Goal: Information Seeking & Learning: Learn about a topic

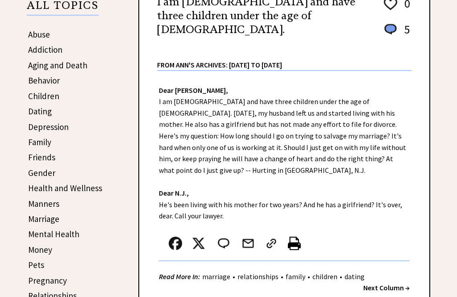
scroll to position [158, 0]
click at [37, 115] on link "Dating" at bounding box center [40, 111] width 24 height 11
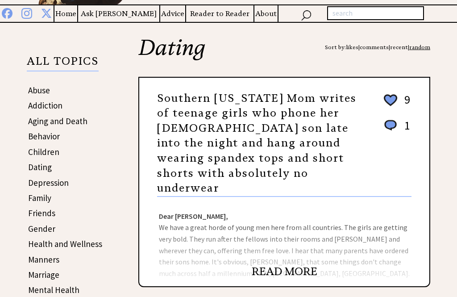
scroll to position [102, 0]
click at [275, 265] on link "READ MORE" at bounding box center [285, 271] width 66 height 13
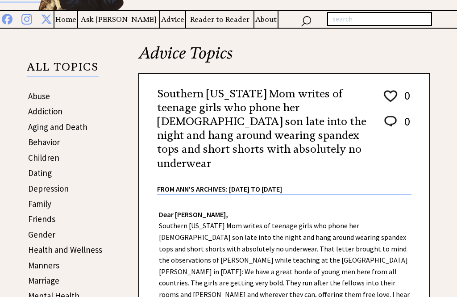
scroll to position [96, 0]
click at [39, 177] on link "Dating" at bounding box center [40, 172] width 24 height 11
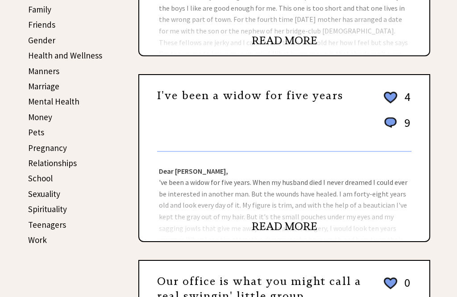
scroll to position [290, 0]
click at [268, 231] on link "READ MORE" at bounding box center [285, 226] width 66 height 13
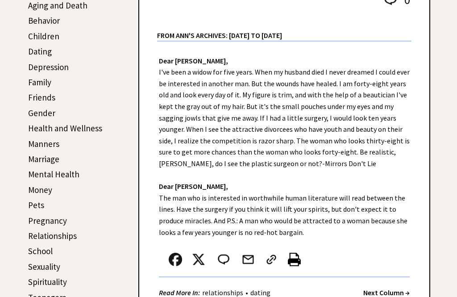
scroll to position [218, 0]
click at [32, 51] on link "Dating" at bounding box center [40, 51] width 24 height 11
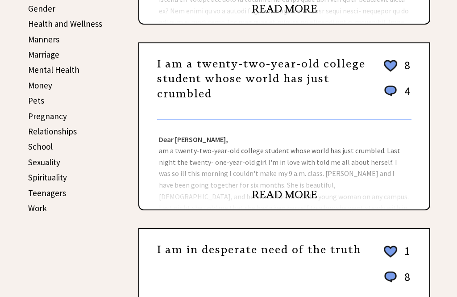
scroll to position [322, 0]
click at [272, 199] on link "READ MORE" at bounding box center [285, 194] width 66 height 13
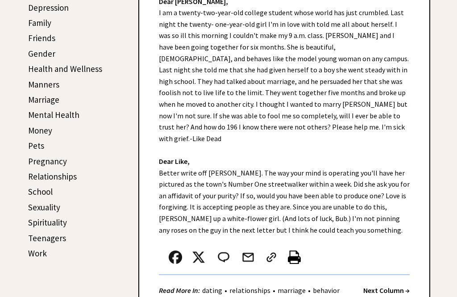
scroll to position [278, 0]
click at [373, 285] on strong "Next Column →" at bounding box center [386, 289] width 46 height 9
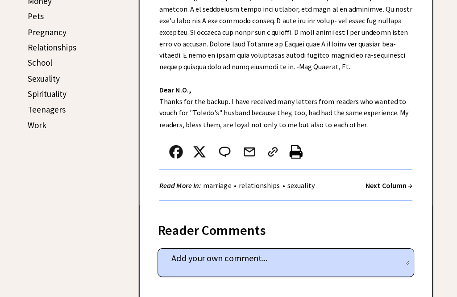
scroll to position [406, 0]
click at [376, 179] on strong "Next Column →" at bounding box center [386, 183] width 46 height 9
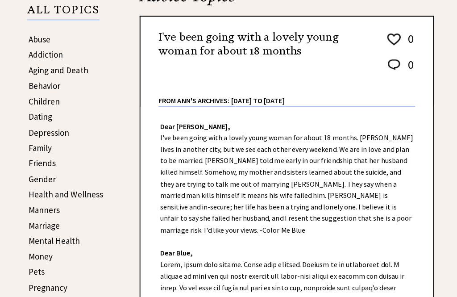
scroll to position [153, 0]
click at [36, 119] on link "Dating" at bounding box center [40, 115] width 24 height 11
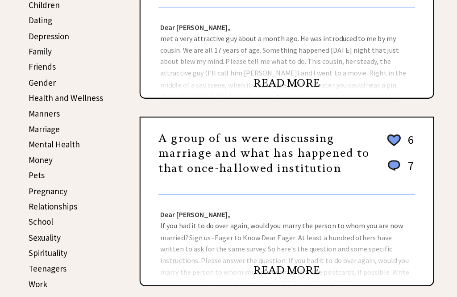
scroll to position [249, 0]
click at [36, 281] on link "Work" at bounding box center [37, 280] width 19 height 11
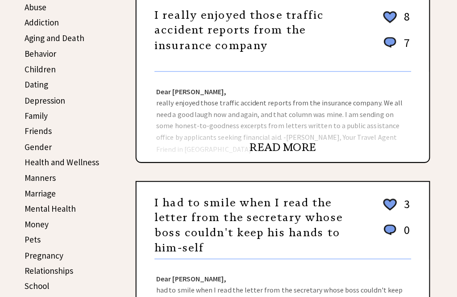
scroll to position [185, 0]
click at [28, 117] on link "Family" at bounding box center [39, 114] width 23 height 11
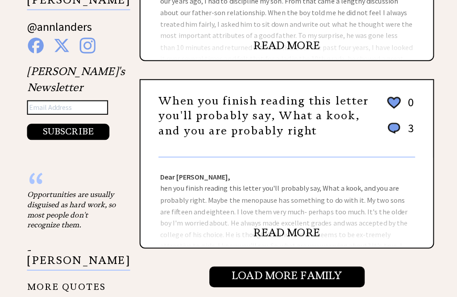
scroll to position [887, 0]
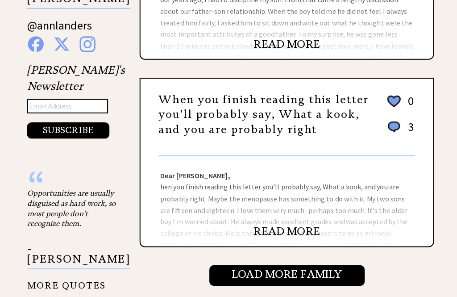
click at [280, 223] on link "READ MORE" at bounding box center [285, 229] width 66 height 13
